Goal: Register for event/course

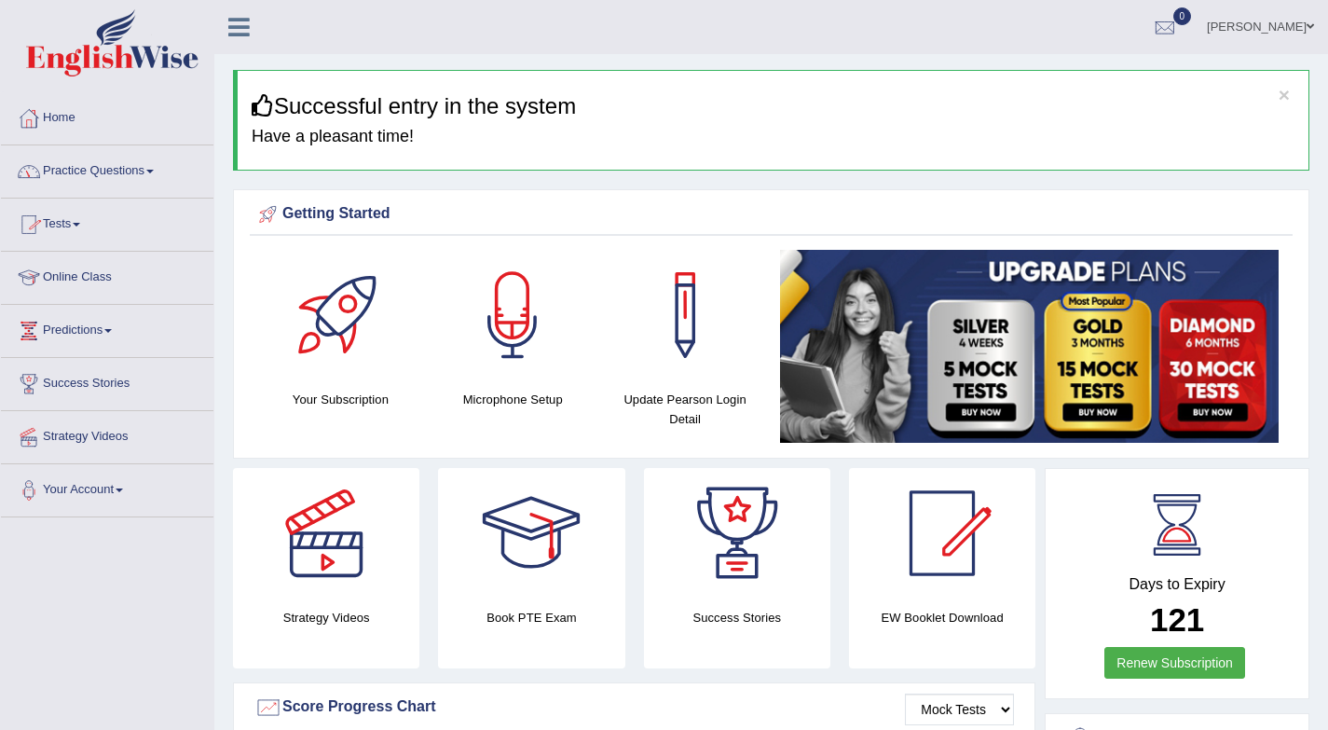
click at [55, 227] on link "Tests" at bounding box center [107, 222] width 213 height 47
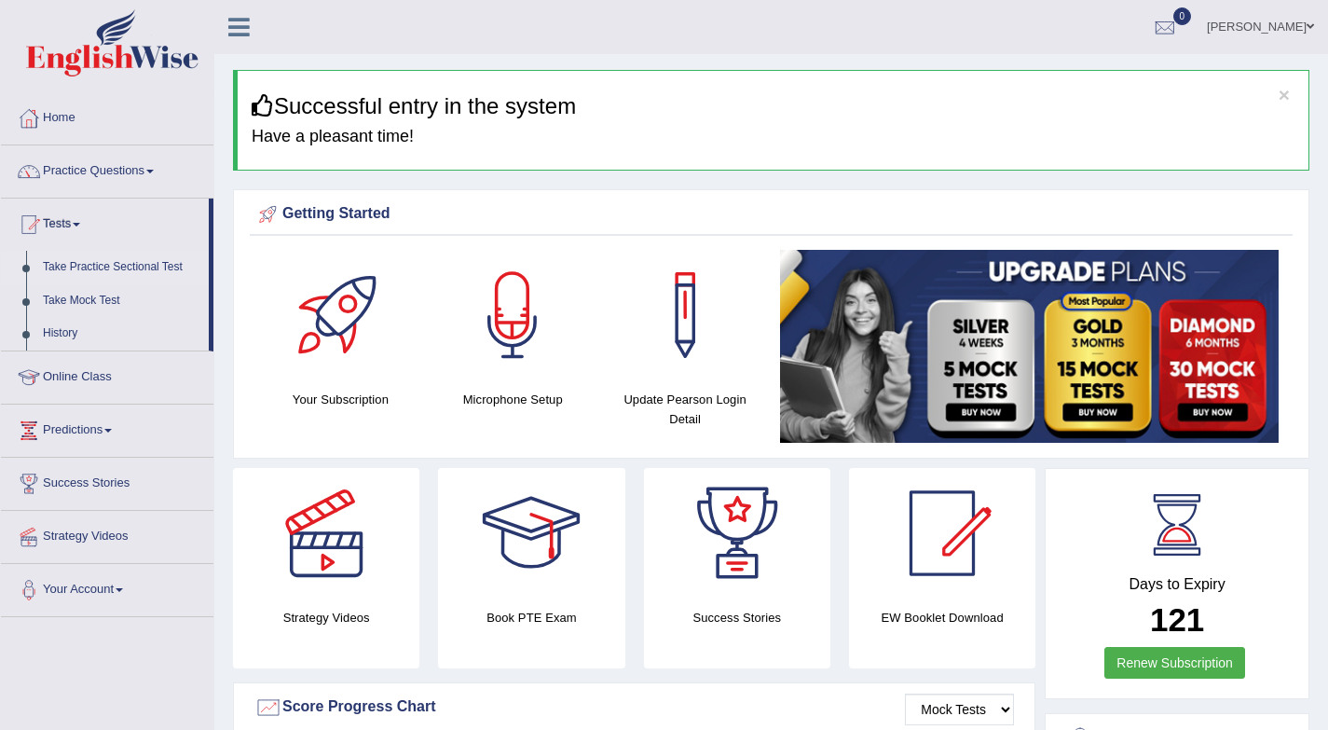
click at [119, 262] on link "Take Practice Sectional Test" at bounding box center [121, 268] width 174 height 34
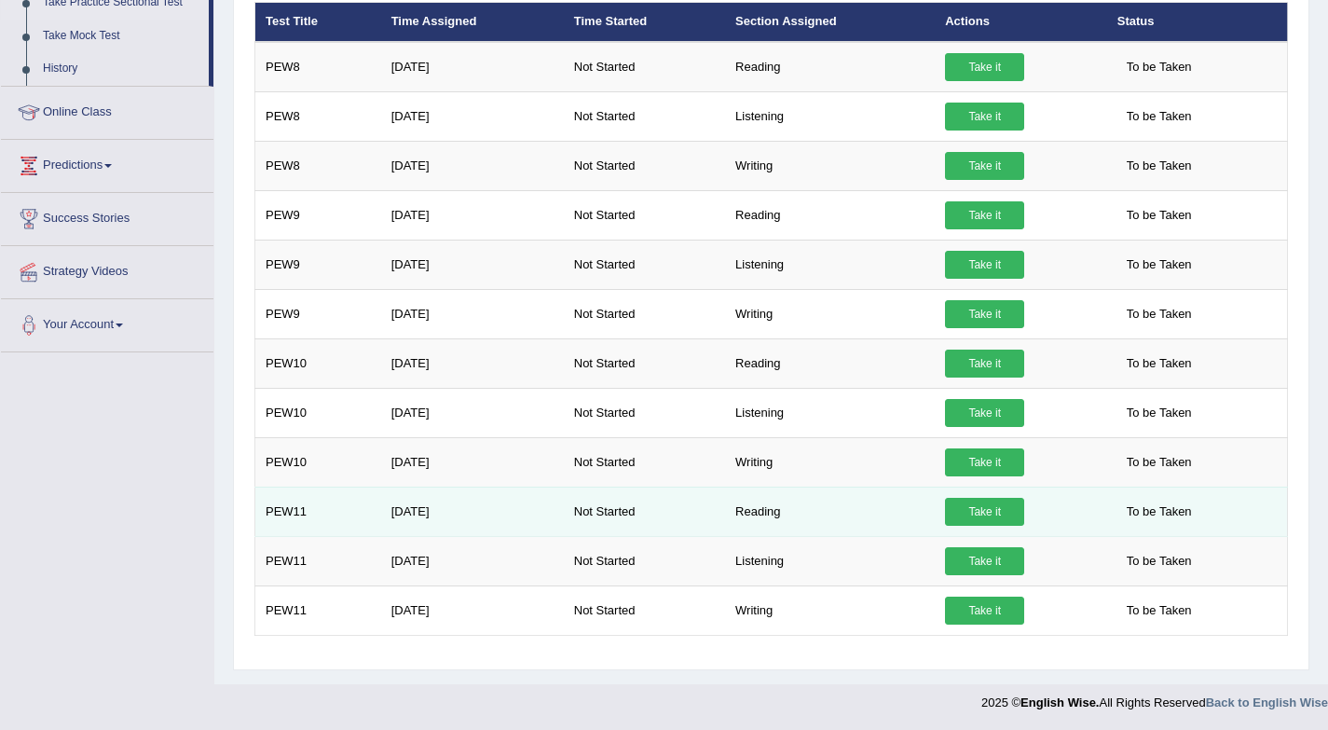
scroll to position [266, 0]
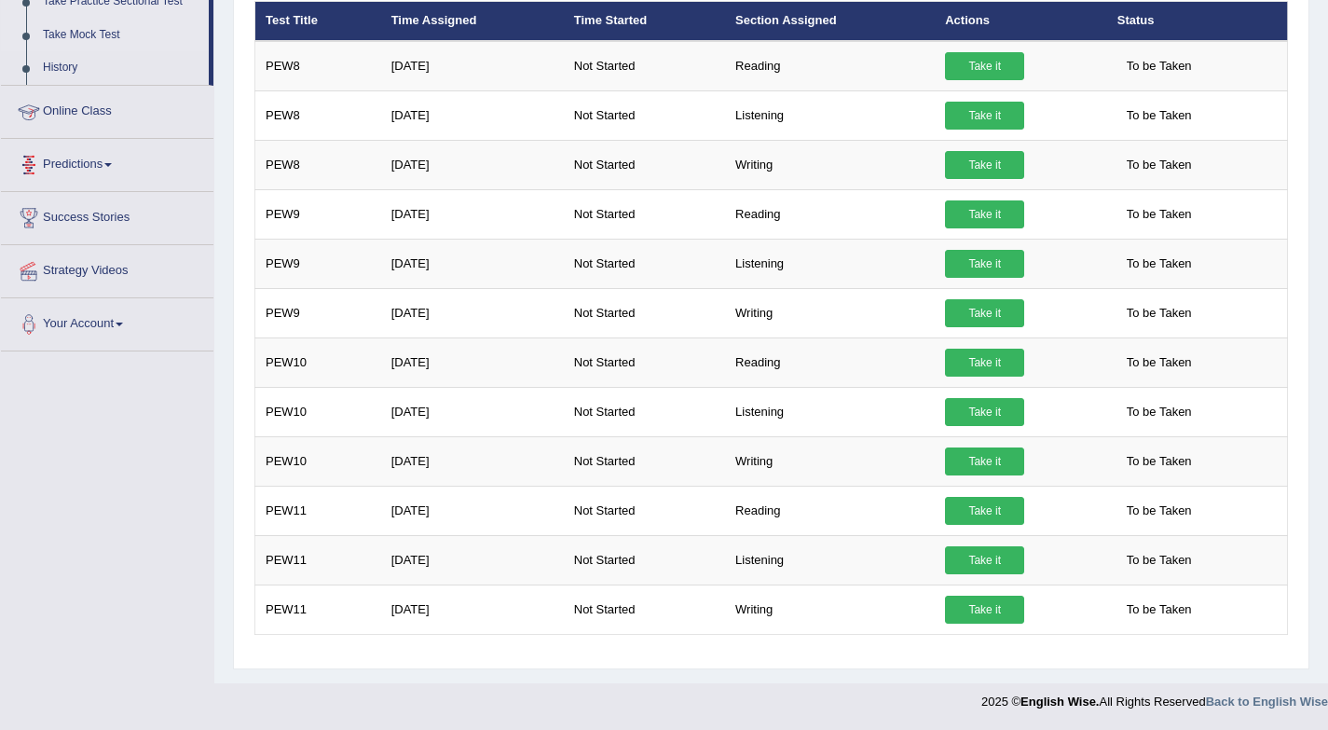
click at [115, 33] on link "Take Mock Test" at bounding box center [121, 36] width 174 height 34
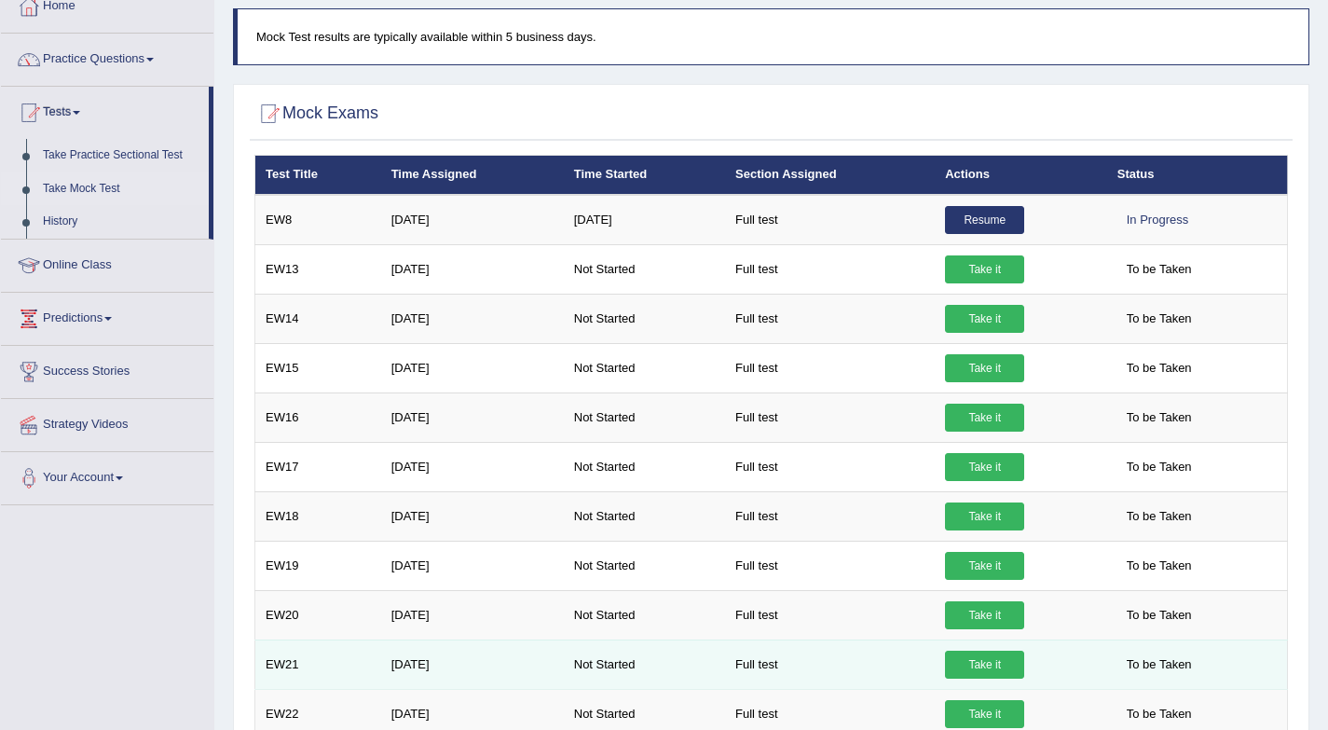
scroll to position [191, 0]
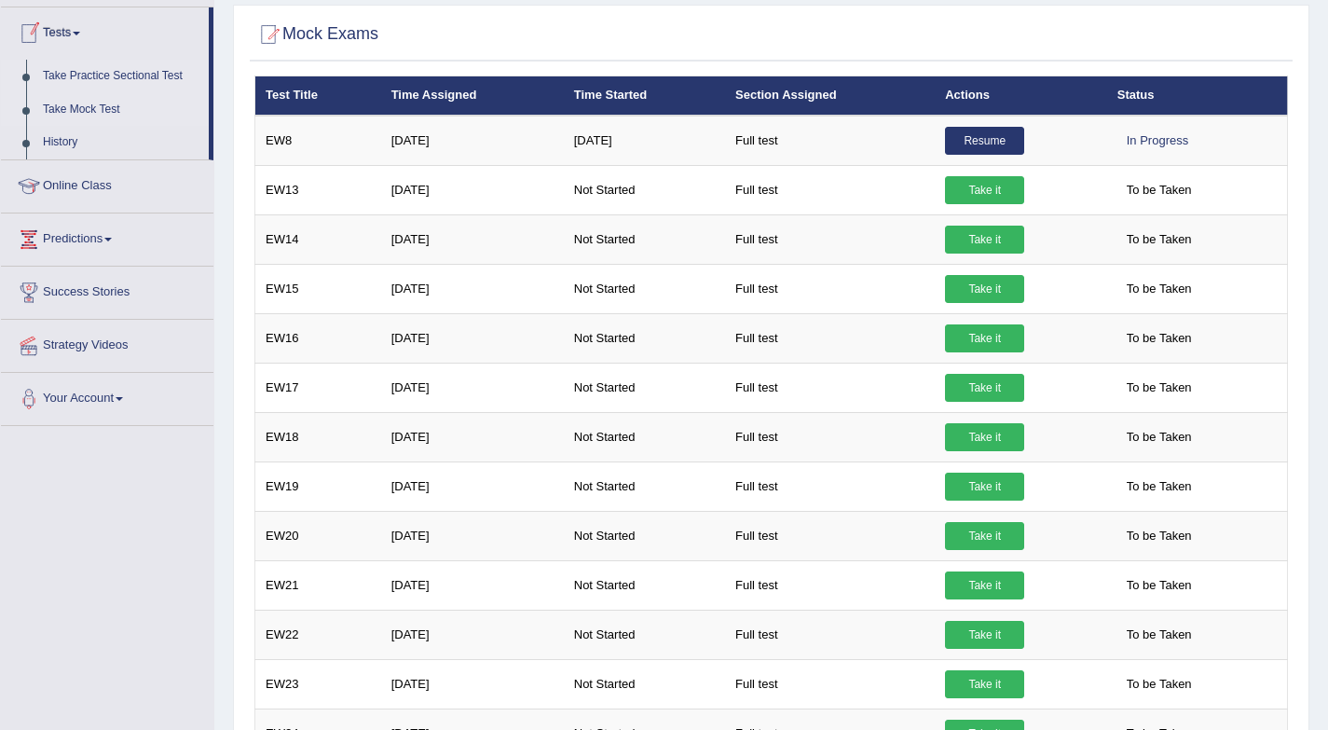
click at [99, 72] on link "Take Practice Sectional Test" at bounding box center [121, 77] width 174 height 34
click at [97, 70] on link "Take Practice Sectional Test" at bounding box center [121, 77] width 174 height 34
click at [129, 73] on link "Take Practice Sectional Test" at bounding box center [121, 77] width 174 height 34
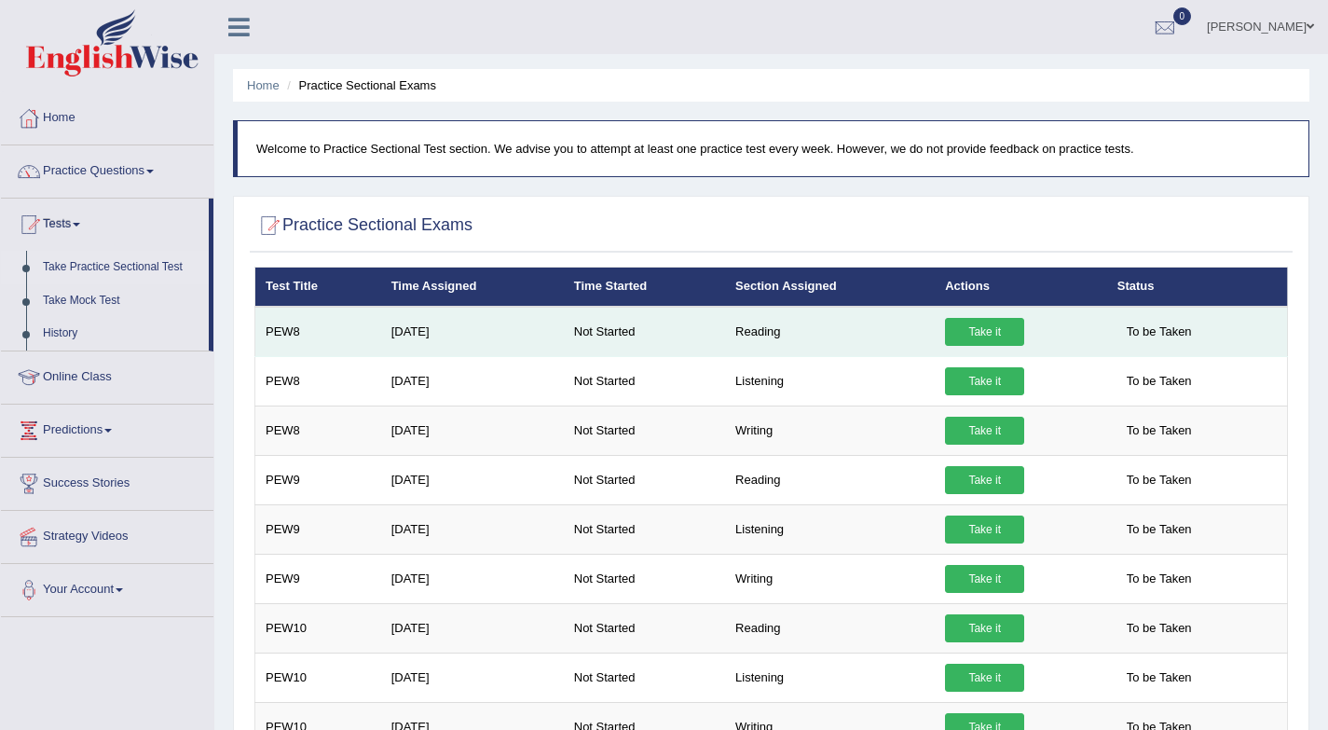
click at [974, 330] on link "Take it" at bounding box center [984, 332] width 79 height 28
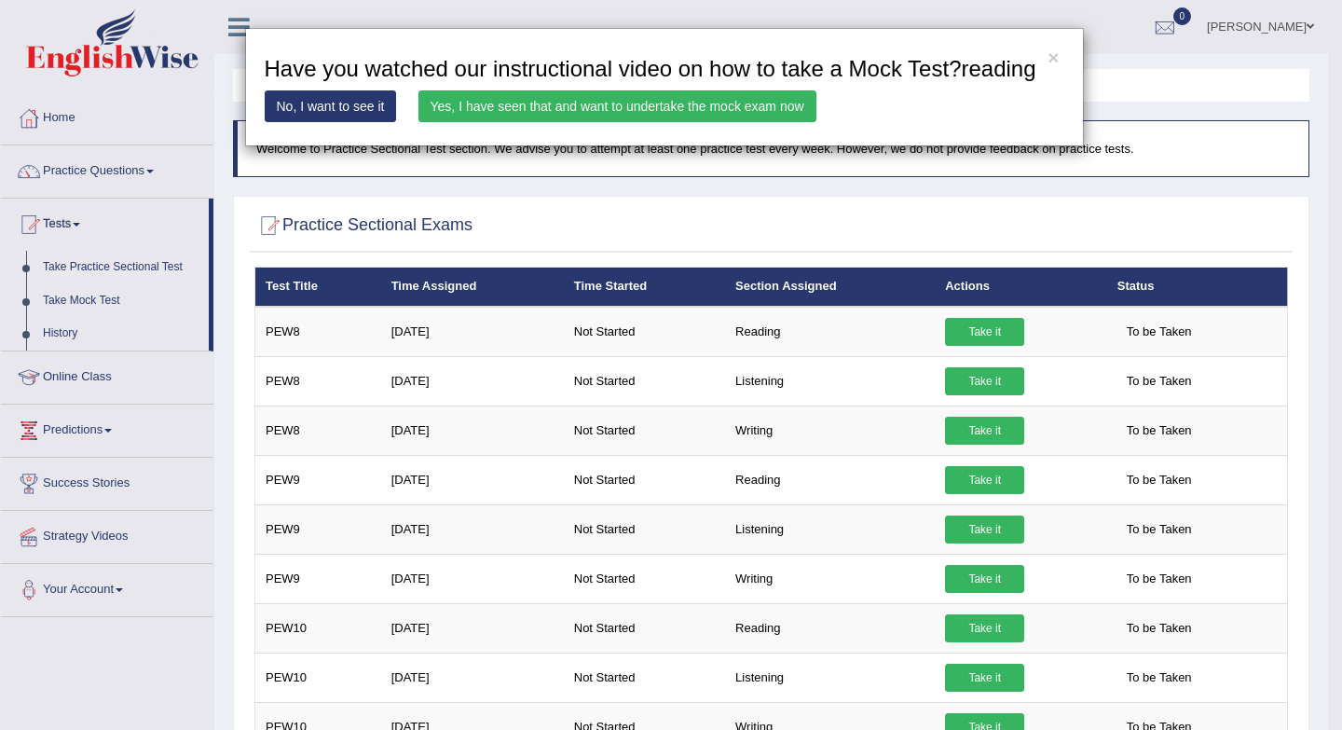
click at [665, 122] on link "Yes, I have seen that and want to undertake the mock exam now" at bounding box center [618, 106] width 398 height 32
click at [615, 122] on link "Yes, I have seen that and want to undertake the mock exam now" at bounding box center [618, 106] width 398 height 32
